Goal: Task Accomplishment & Management: Manage account settings

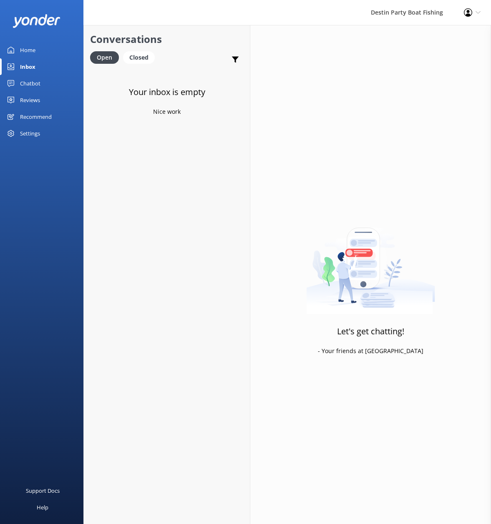
click at [475, 15] on div "Profile Settings Logout" at bounding box center [472, 12] width 38 height 25
click at [441, 53] on link "Logout" at bounding box center [449, 57] width 83 height 21
